Goal: Find specific page/section: Locate a particular part of the current website

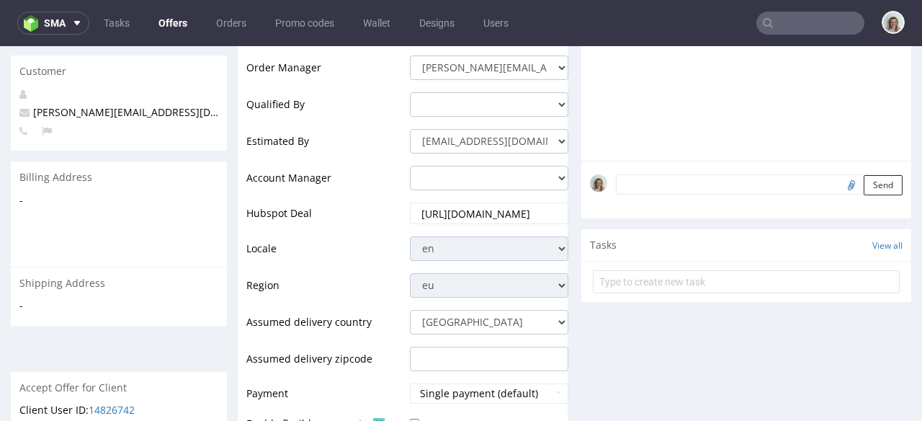
scroll to position [697, 0]
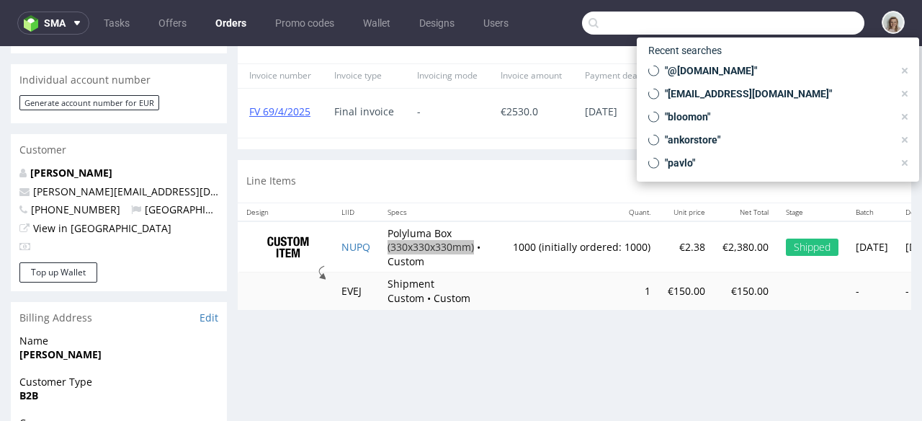
scroll to position [228, 0]
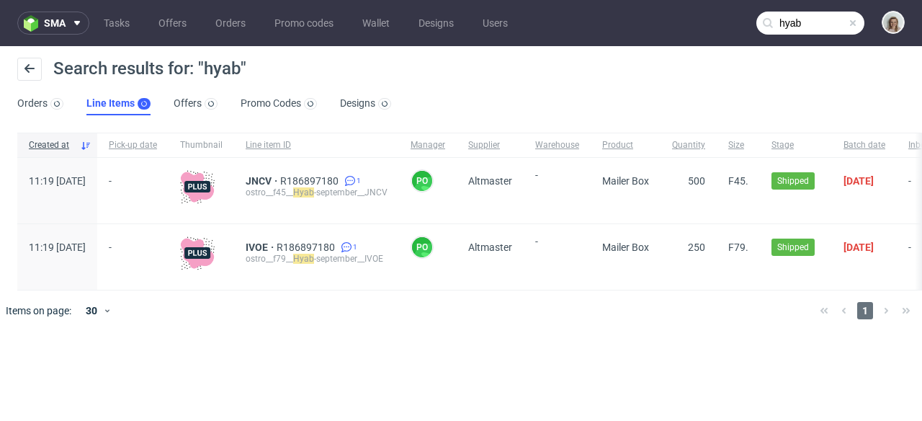
click at [829, 26] on input "hyab" at bounding box center [811, 23] width 108 height 23
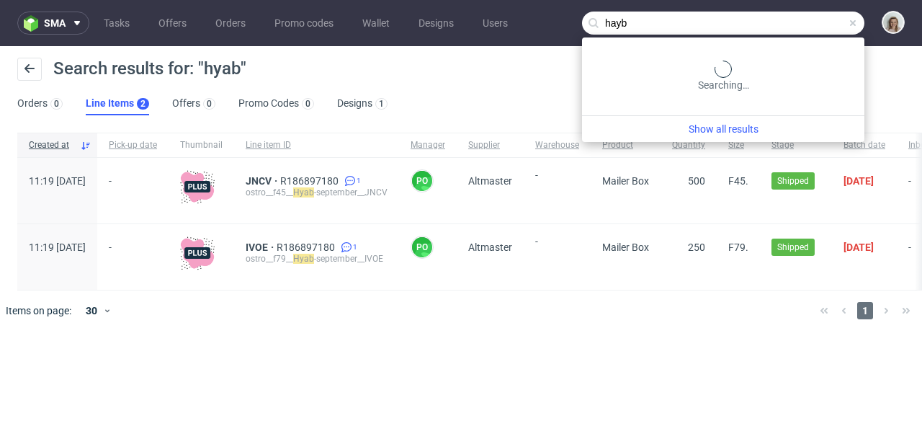
type input "hayb"
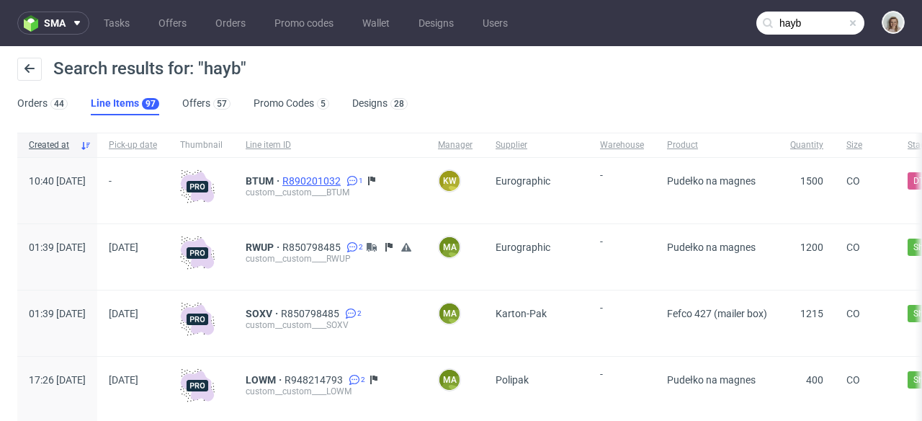
click at [344, 184] on span "R890201032" at bounding box center [312, 181] width 61 height 12
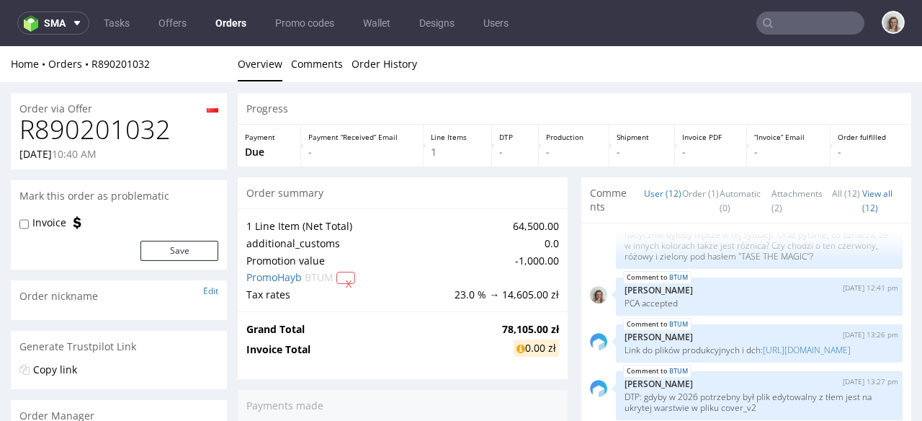
scroll to position [677, 0]
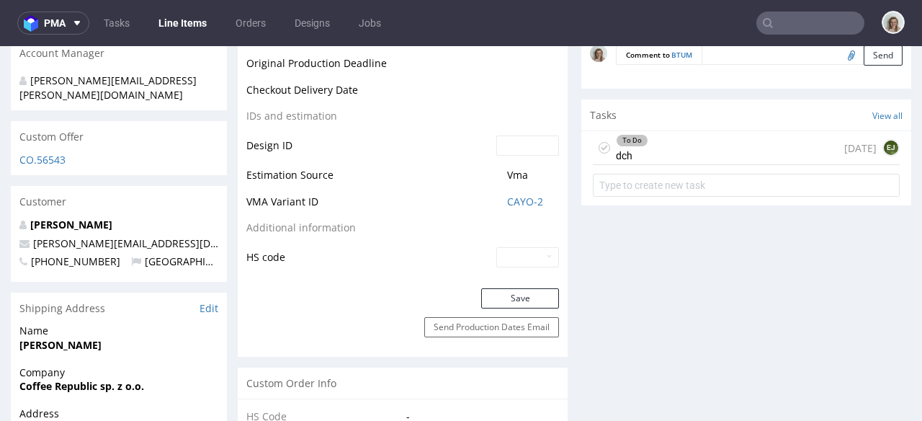
scroll to position [663, 0]
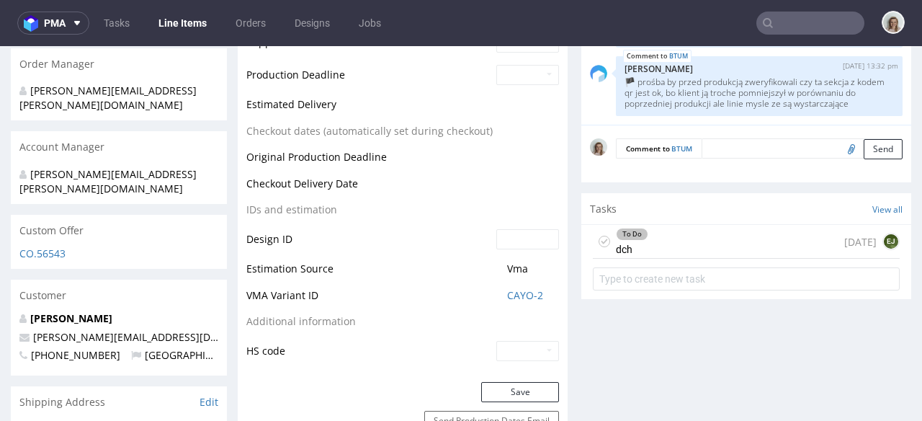
click at [677, 241] on div "To Do dch [DATE] EJ" at bounding box center [746, 242] width 307 height 34
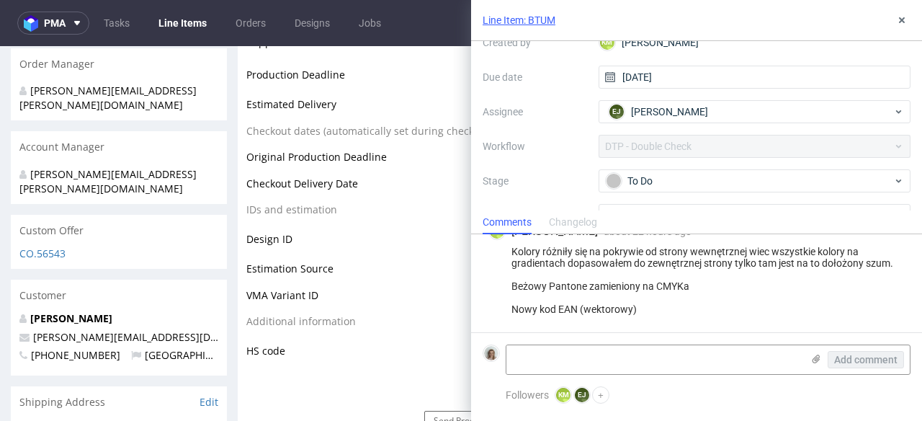
scroll to position [50, 0]
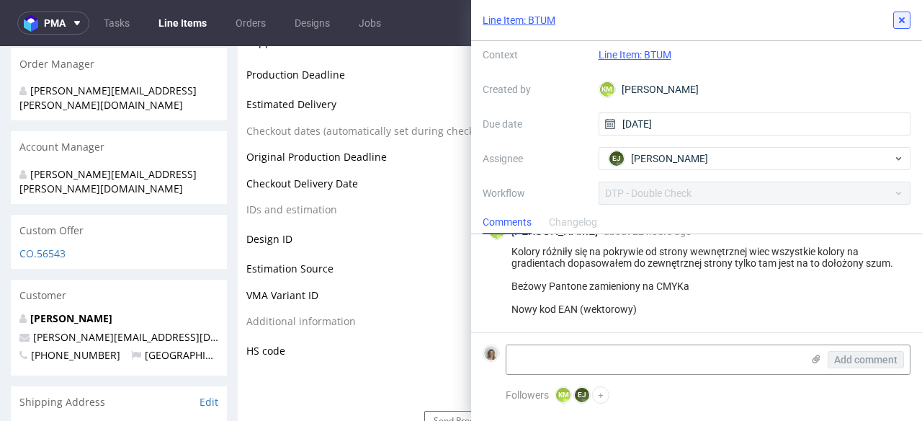
click at [906, 23] on icon at bounding box center [902, 20] width 12 height 12
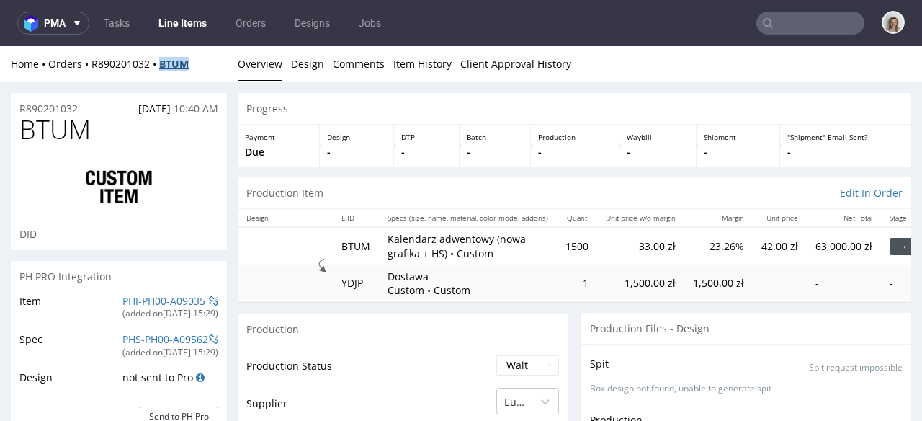
drag, startPoint x: 209, startPoint y: 64, endPoint x: 165, endPoint y: 64, distance: 44.0
click at [165, 64] on div "Home Orders R890201032 BTUM" at bounding box center [119, 64] width 216 height 14
copy strong "BTUM"
